Goal: Transaction & Acquisition: Purchase product/service

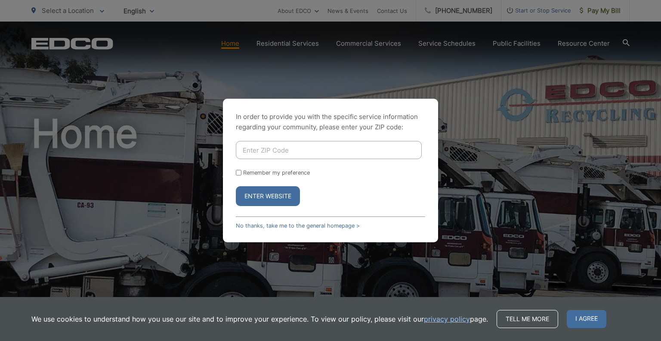
click at [252, 146] on input "Enter ZIP Code" at bounding box center [329, 150] width 186 height 18
type input "92007"
click at [241, 173] on input "Remember my preference" at bounding box center [239, 173] width 6 height 6
checkbox input "true"
click at [263, 197] on button "Enter Website" at bounding box center [268, 196] width 64 height 20
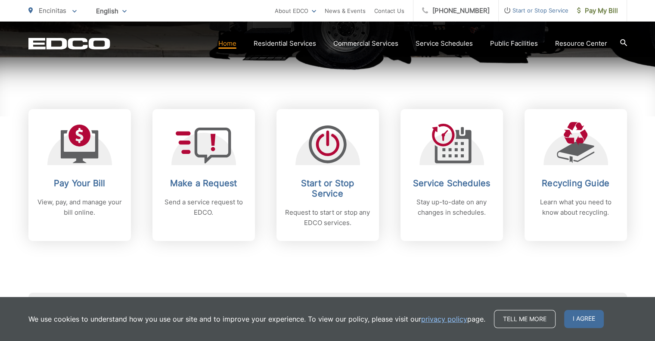
scroll to position [388, 0]
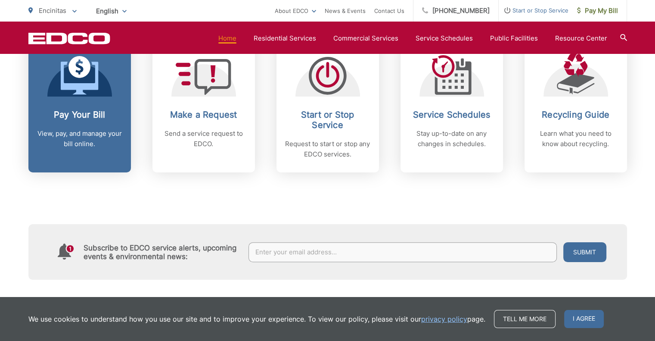
click at [77, 68] on icon at bounding box center [79, 67] width 22 height 22
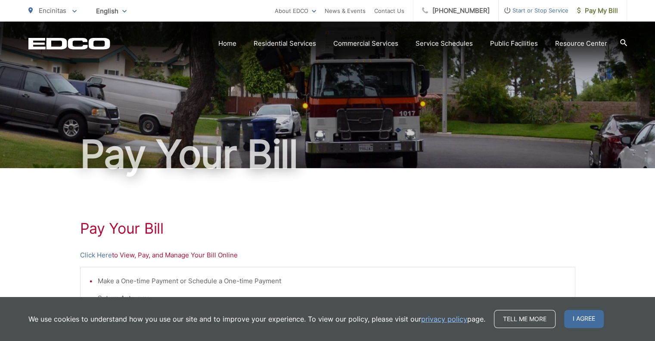
scroll to position [39, 0]
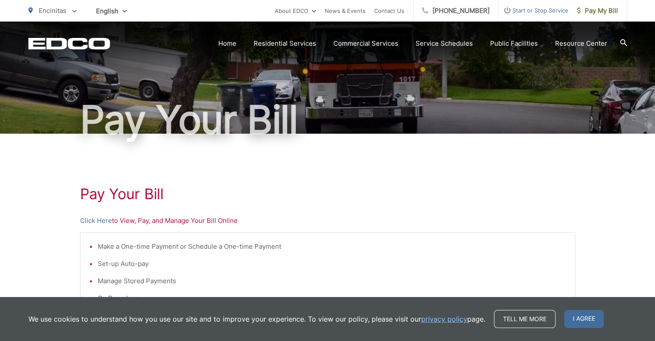
click at [151, 246] on li "Make a One-time Payment or Schedule a One-time Payment" at bounding box center [332, 246] width 468 height 10
click at [146, 218] on p "Click Here to View, Pay, and Manage Your Bill Online" at bounding box center [327, 220] width 495 height 10
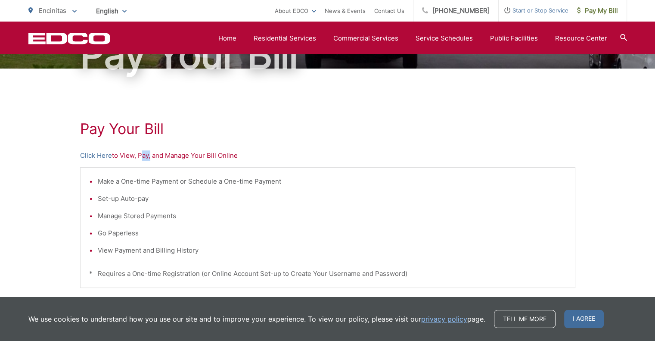
scroll to position [0, 0]
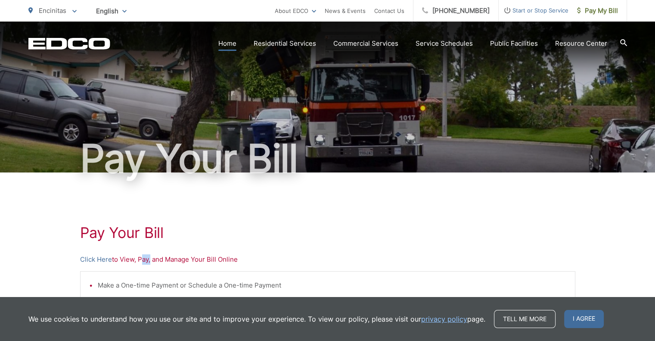
click at [229, 46] on link "Home" at bounding box center [227, 43] width 18 height 10
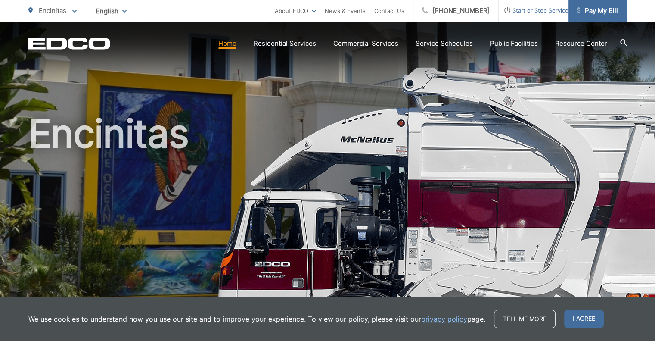
click at [597, 9] on span "Pay My Bill" at bounding box center [597, 11] width 41 height 10
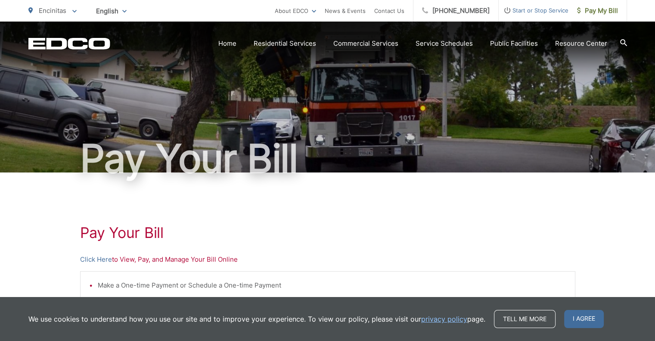
drag, startPoint x: 241, startPoint y: 257, endPoint x: 122, endPoint y: 248, distance: 119.2
copy p "View, Pay, and Manage Your Bill Online"
